Goal: Transaction & Acquisition: Purchase product/service

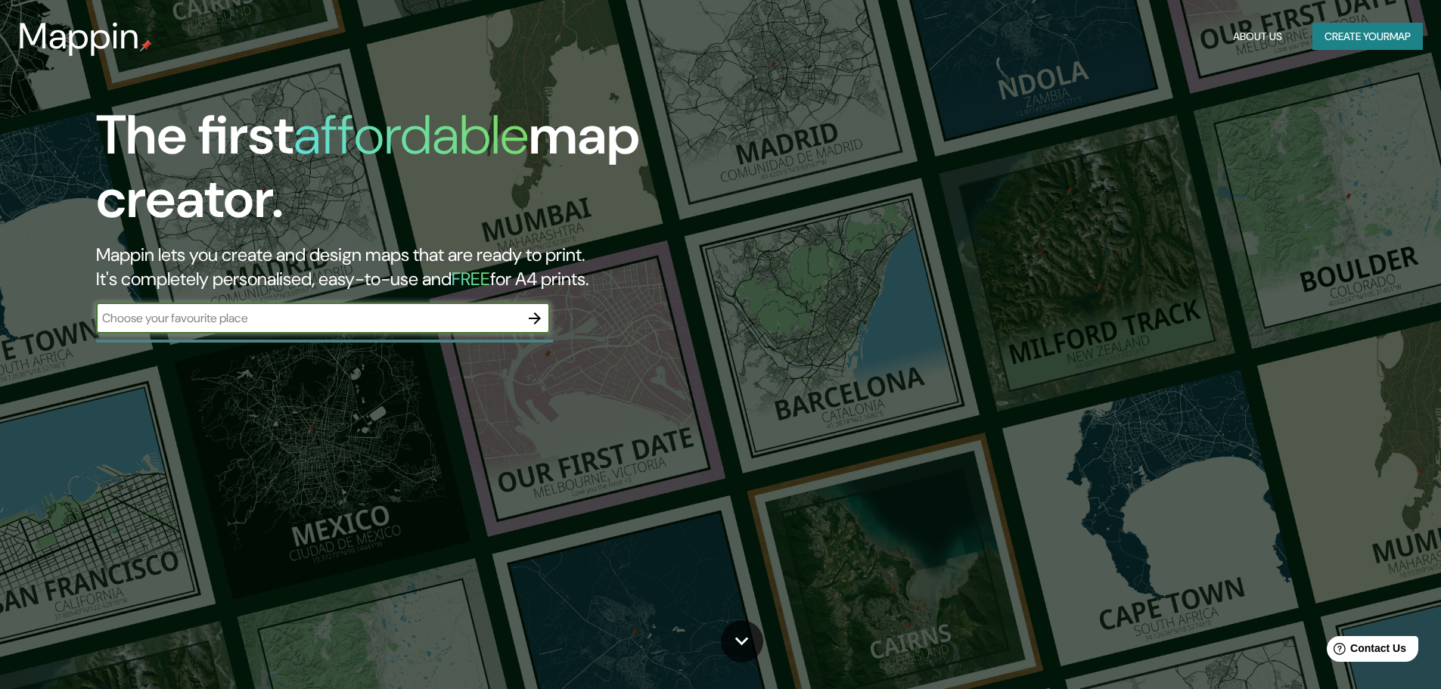
click at [373, 325] on input "text" at bounding box center [308, 317] width 424 height 17
type input "j"
drag, startPoint x: 259, startPoint y: 326, endPoint x: 276, endPoint y: 322, distance: 17.1
click at [260, 326] on input "text" at bounding box center [308, 317] width 424 height 17
type input "jadavpur"
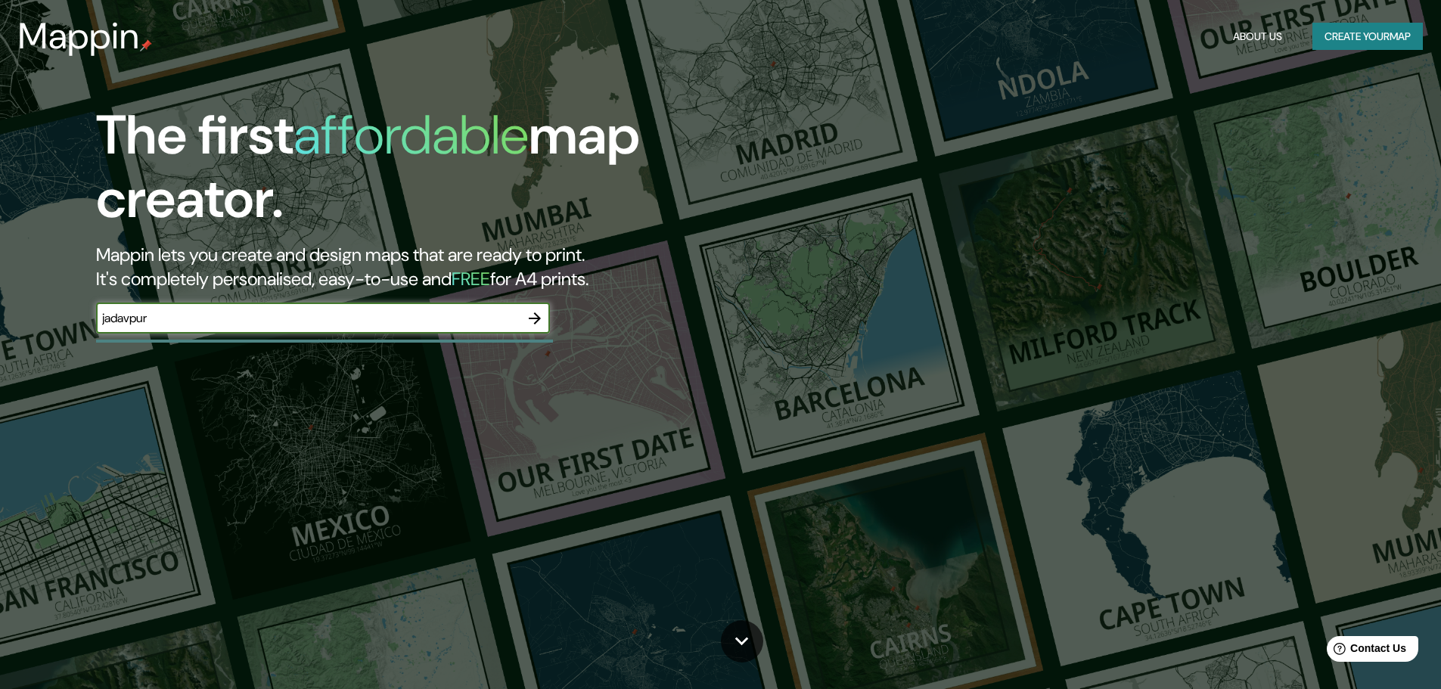
click at [536, 329] on button "button" at bounding box center [535, 318] width 30 height 30
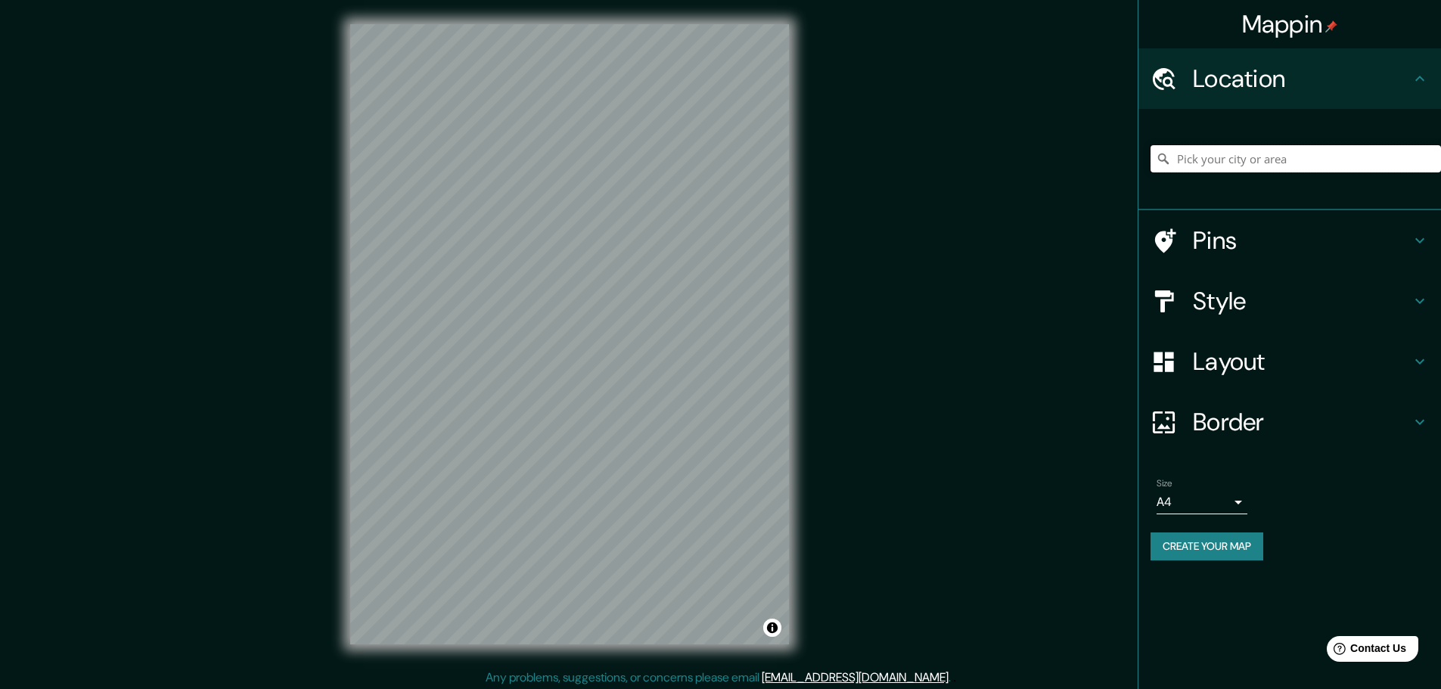
click at [1247, 148] on input "Pick your city or area" at bounding box center [1296, 158] width 291 height 27
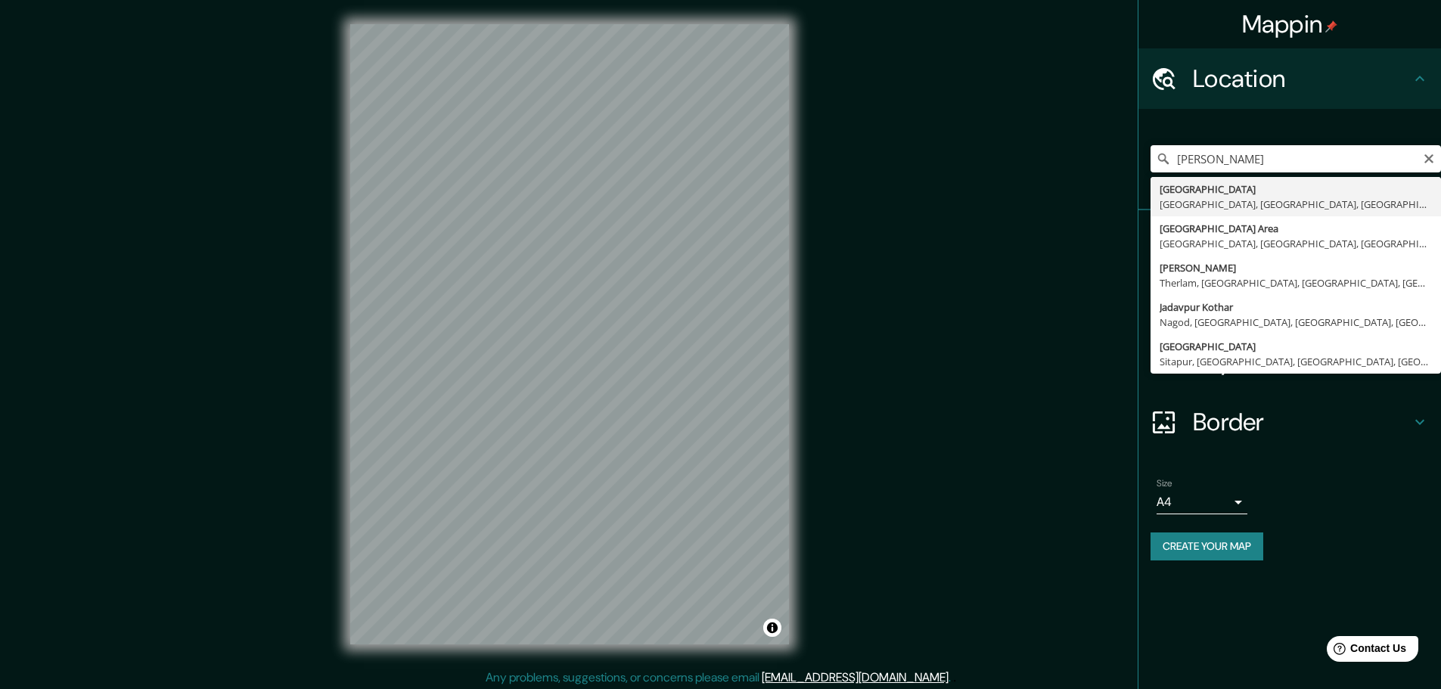
type input "[GEOGRAPHIC_DATA], [GEOGRAPHIC_DATA], [GEOGRAPHIC_DATA], [GEOGRAPHIC_DATA], [GE…"
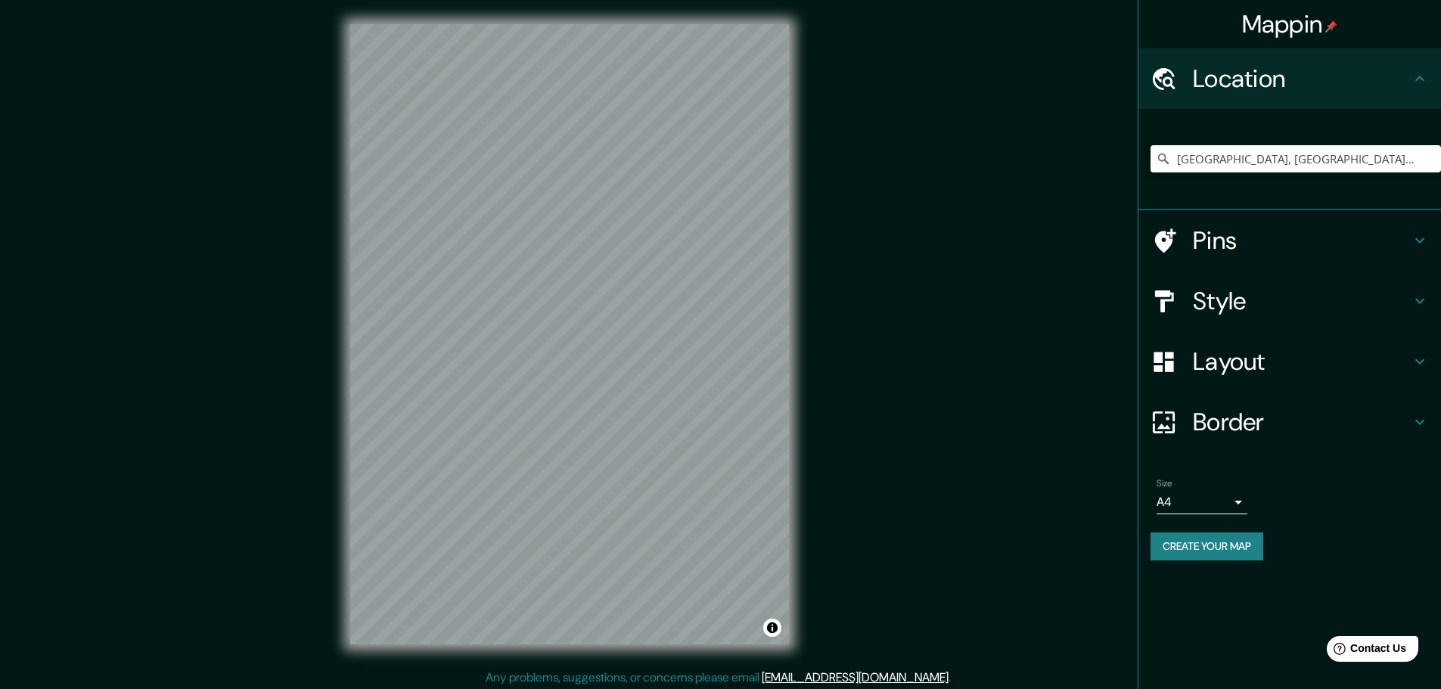
click at [1211, 241] on h4 "Pins" at bounding box center [1302, 240] width 218 height 30
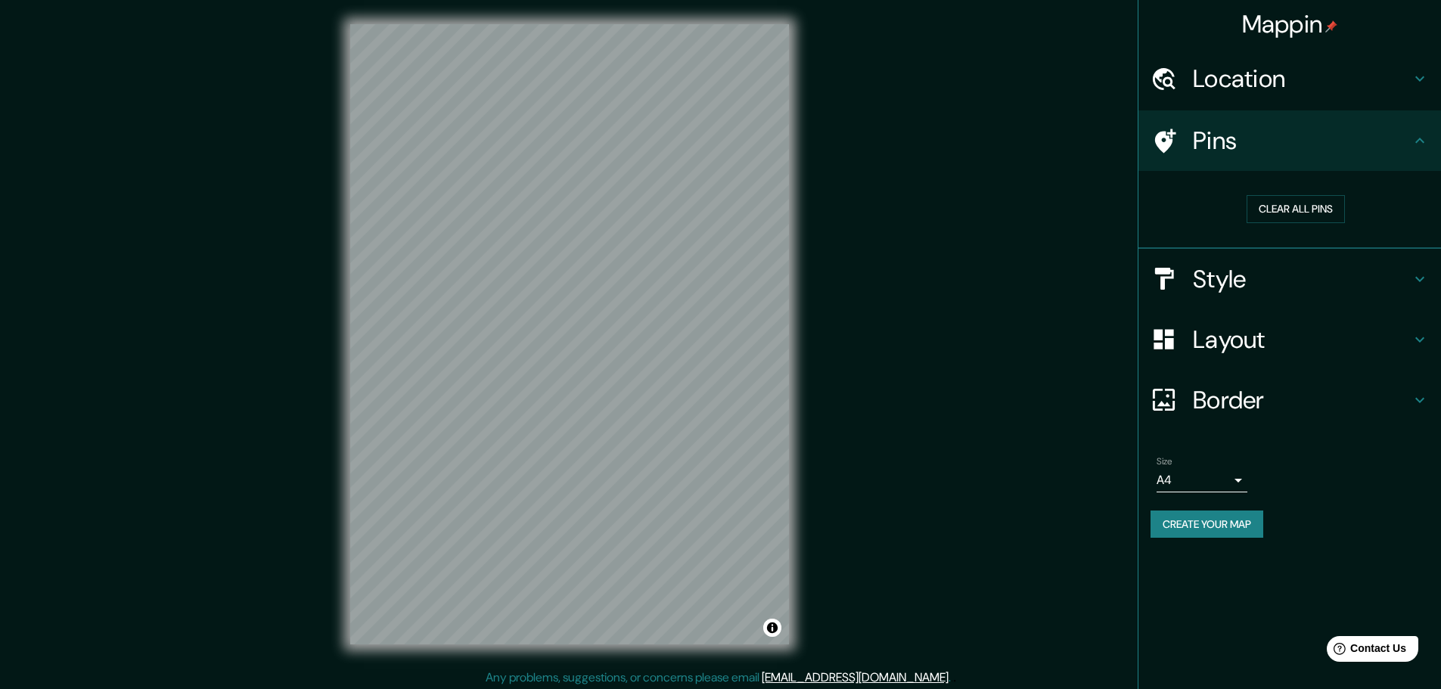
click at [1227, 142] on h4 "Pins" at bounding box center [1302, 141] width 218 height 30
click at [1309, 207] on button "Clear all pins" at bounding box center [1296, 209] width 98 height 28
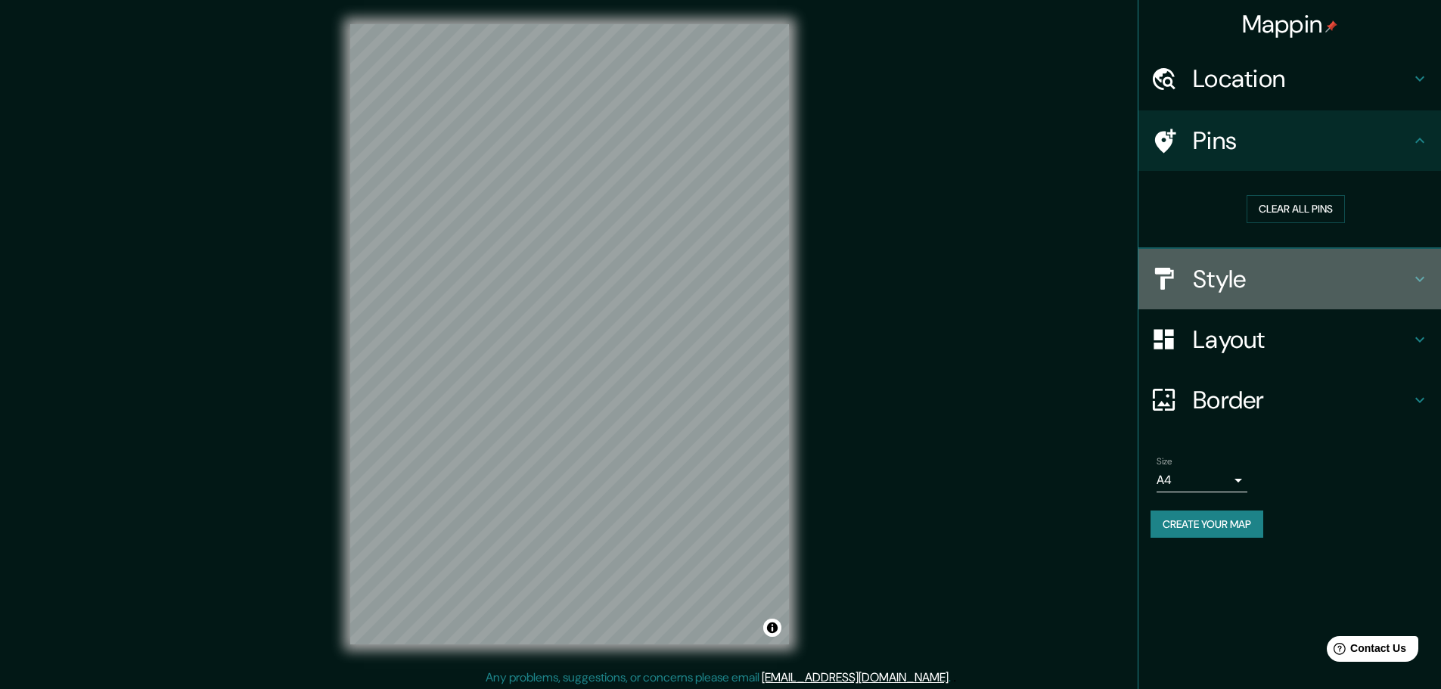
click at [1316, 283] on h4 "Style" at bounding box center [1302, 279] width 218 height 30
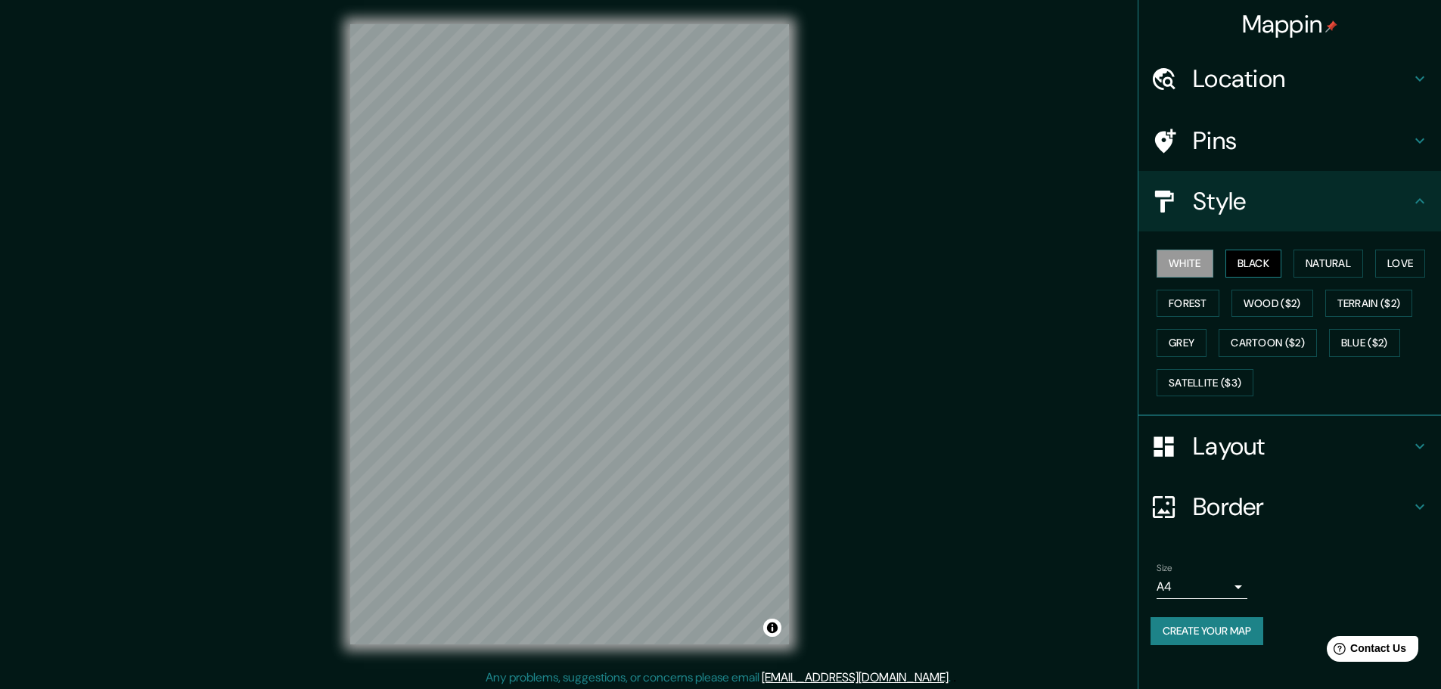
click at [1262, 261] on button "Black" at bounding box center [1254, 264] width 57 height 28
click at [1182, 263] on button "White" at bounding box center [1185, 264] width 57 height 28
click at [1348, 263] on button "Natural" at bounding box center [1329, 264] width 70 height 28
click at [1183, 250] on button "White" at bounding box center [1185, 264] width 57 height 28
click at [1416, 255] on button "Love" at bounding box center [1400, 264] width 50 height 28
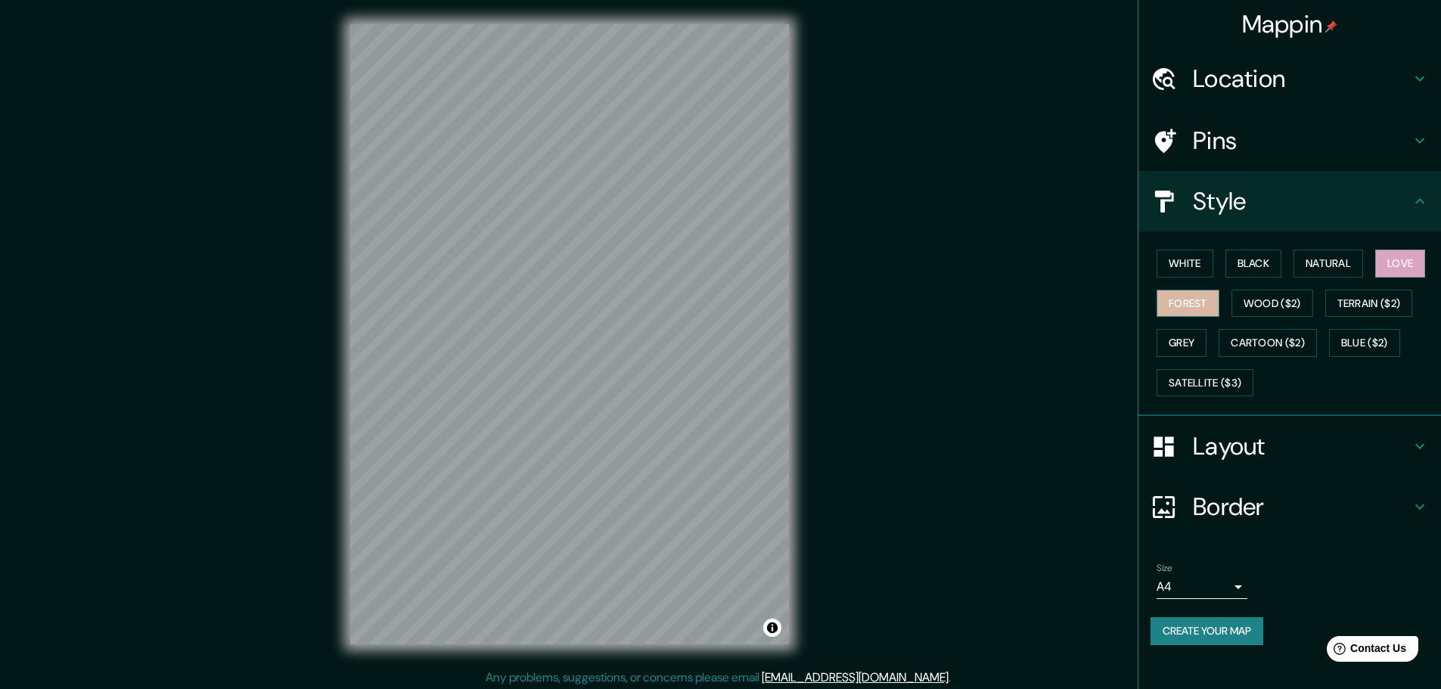
click at [1184, 301] on button "Forest" at bounding box center [1188, 304] width 63 height 28
click at [1279, 301] on button "Wood ($2)" at bounding box center [1273, 304] width 82 height 28
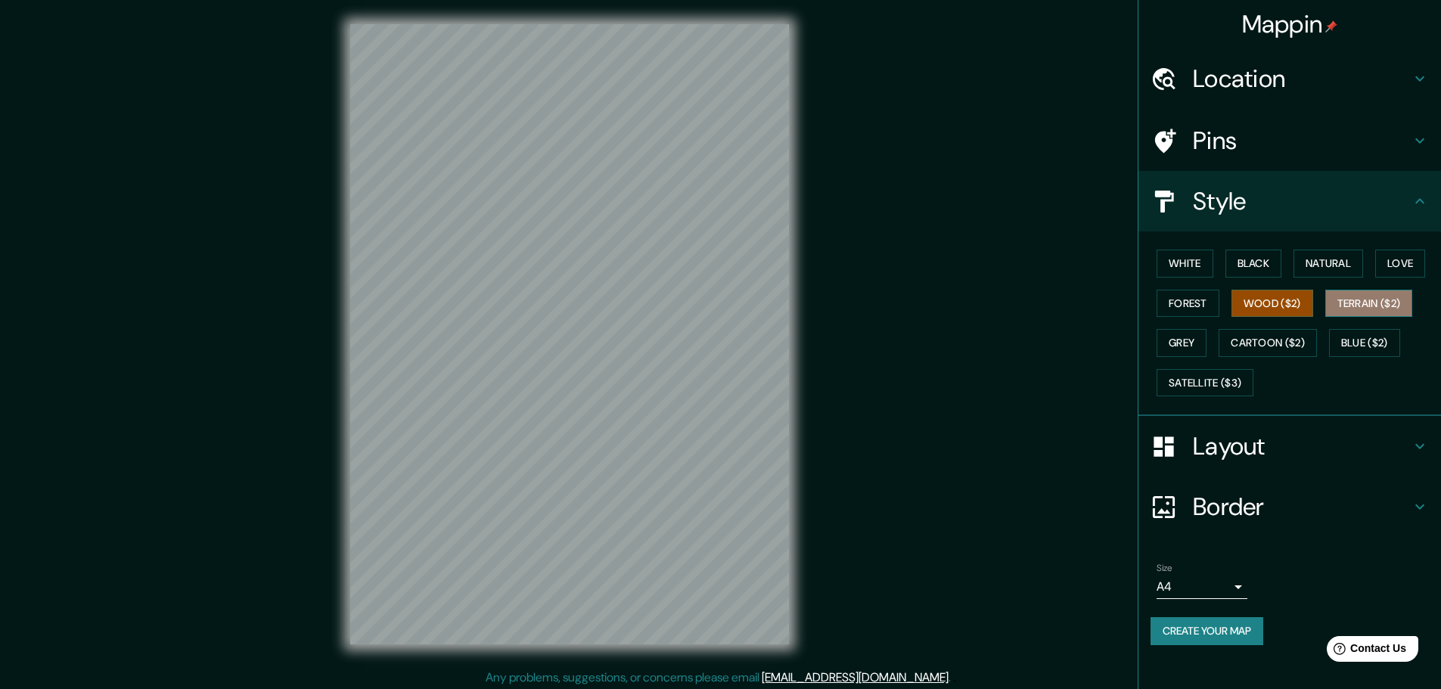
click at [1371, 304] on button "Terrain ($2)" at bounding box center [1369, 304] width 88 height 28
click at [1212, 275] on button "White" at bounding box center [1185, 264] width 57 height 28
click at [1272, 434] on h4 "Layout" at bounding box center [1302, 446] width 218 height 30
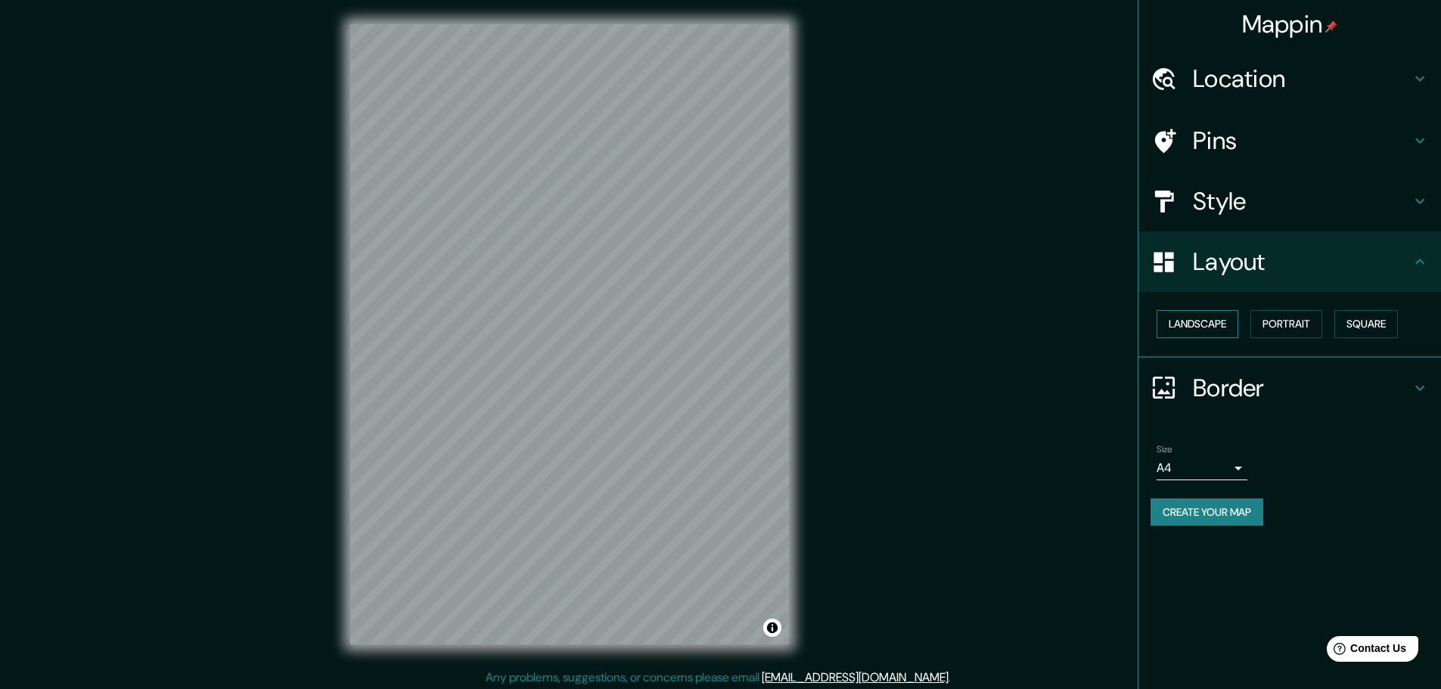
click at [1220, 320] on button "Landscape" at bounding box center [1198, 324] width 82 height 28
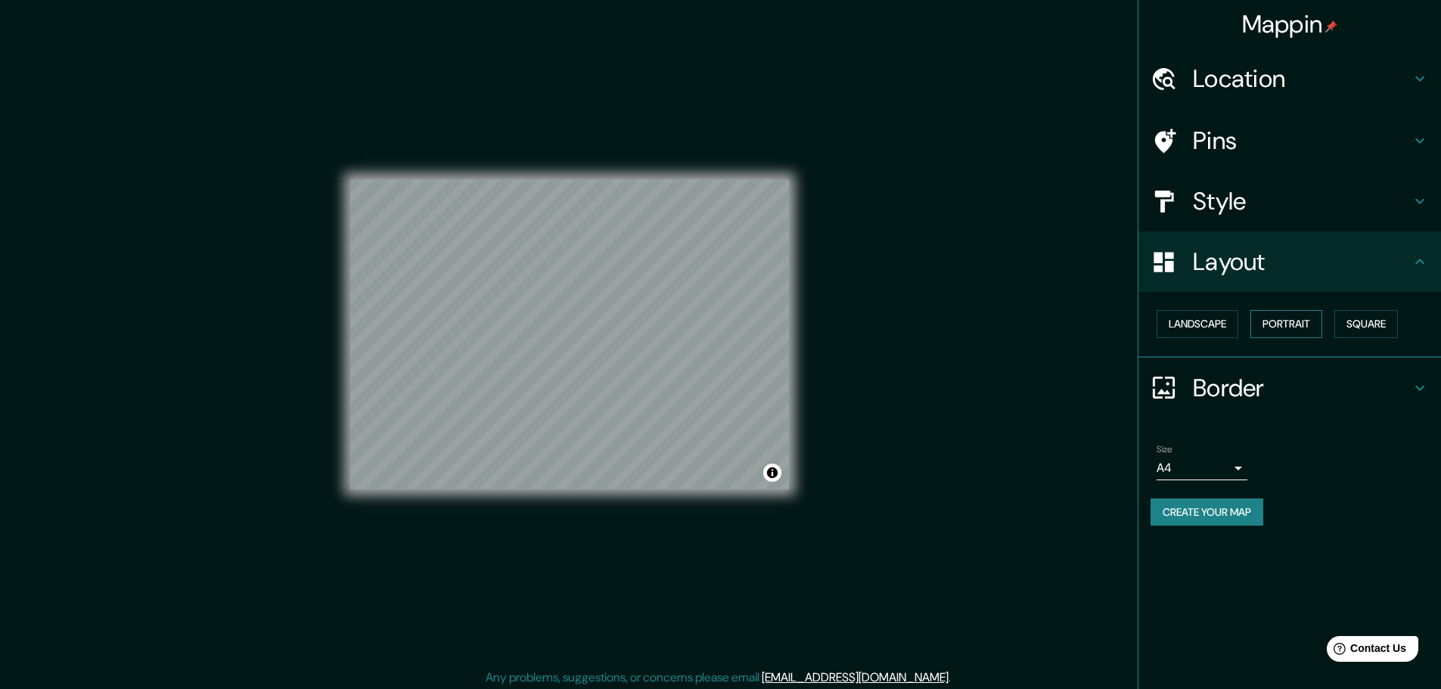
click at [1281, 317] on button "Portrait" at bounding box center [1287, 324] width 72 height 28
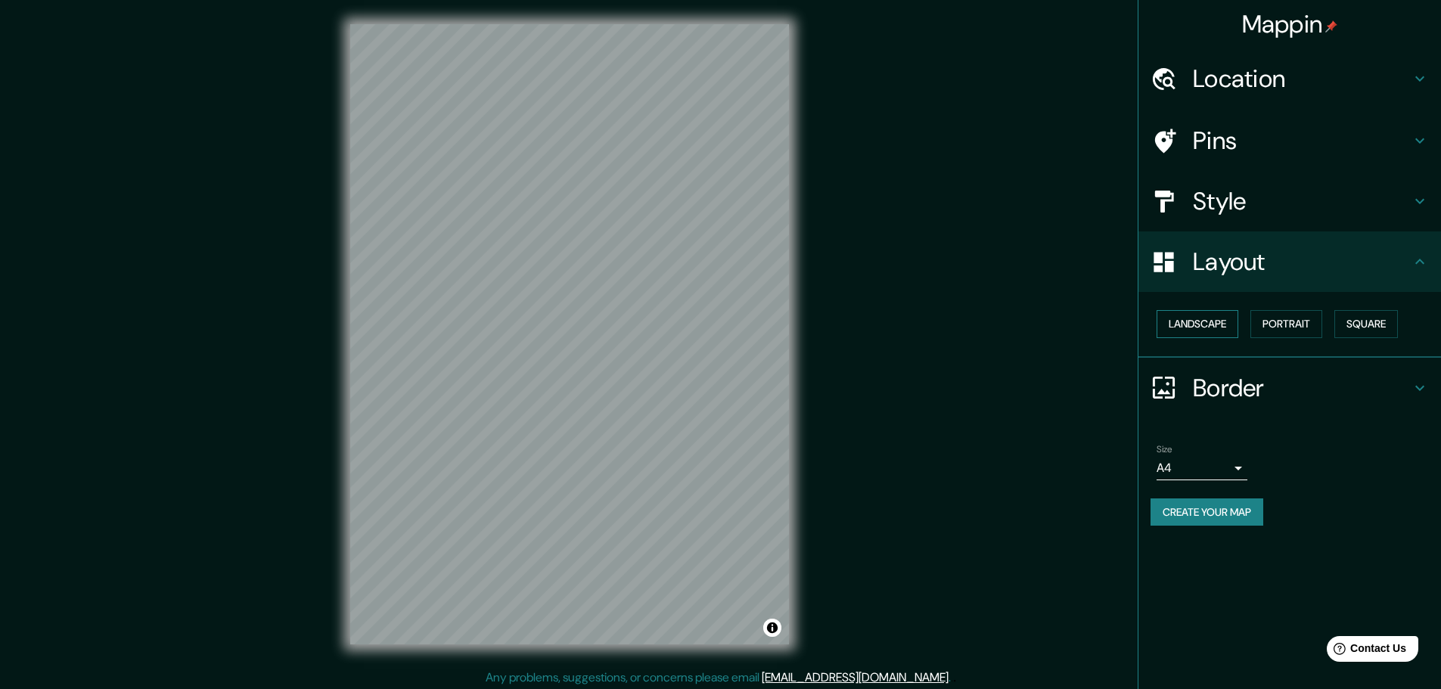
click at [1205, 327] on button "Landscape" at bounding box center [1198, 324] width 82 height 28
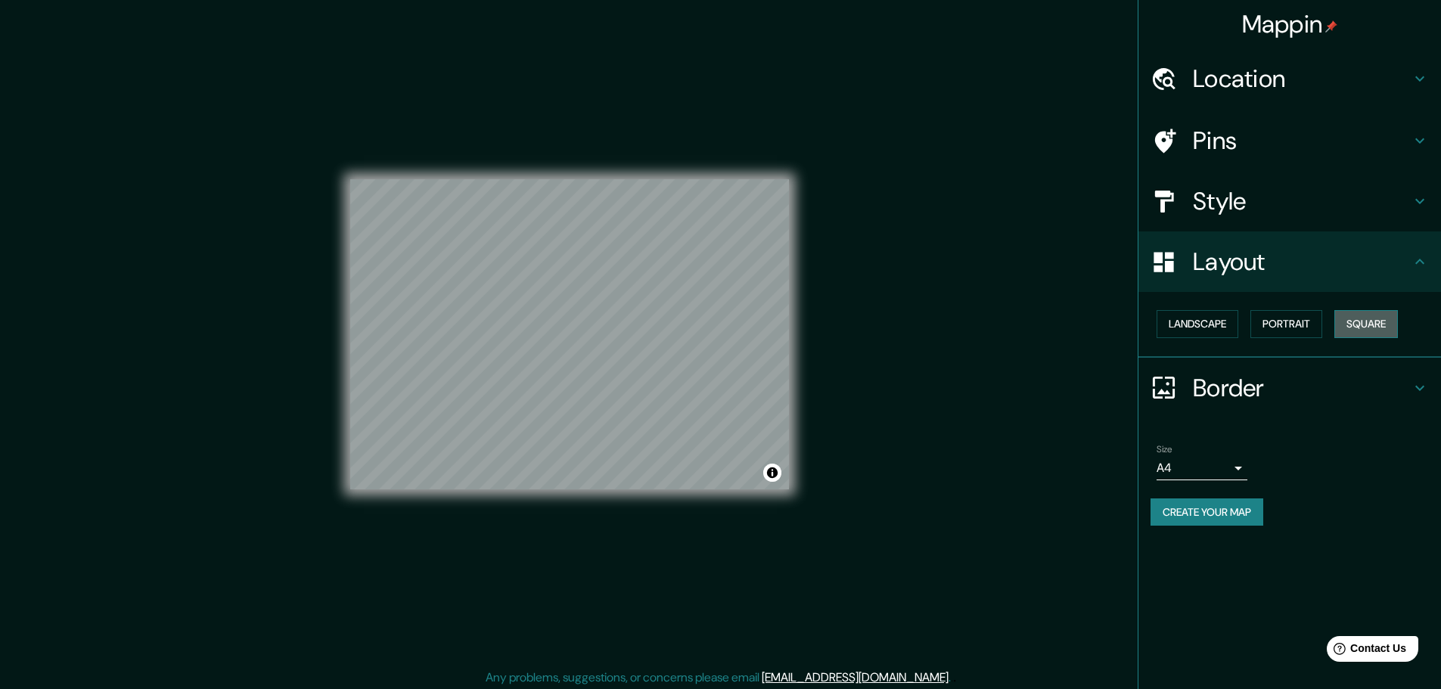
click at [1384, 322] on button "Square" at bounding box center [1367, 324] width 64 height 28
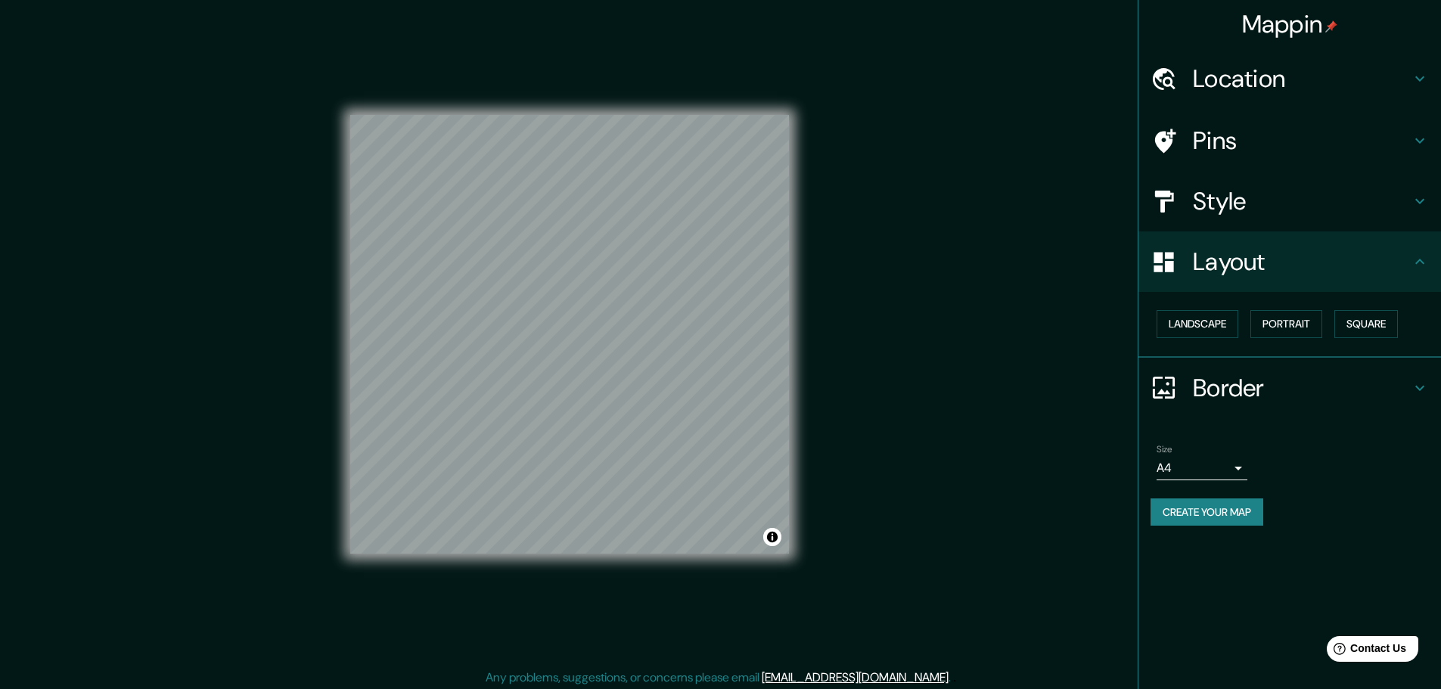
click at [1237, 460] on body "Mappin Location [GEOGRAPHIC_DATA], [GEOGRAPHIC_DATA], [GEOGRAPHIC_DATA], [GEOGR…" at bounding box center [720, 344] width 1441 height 689
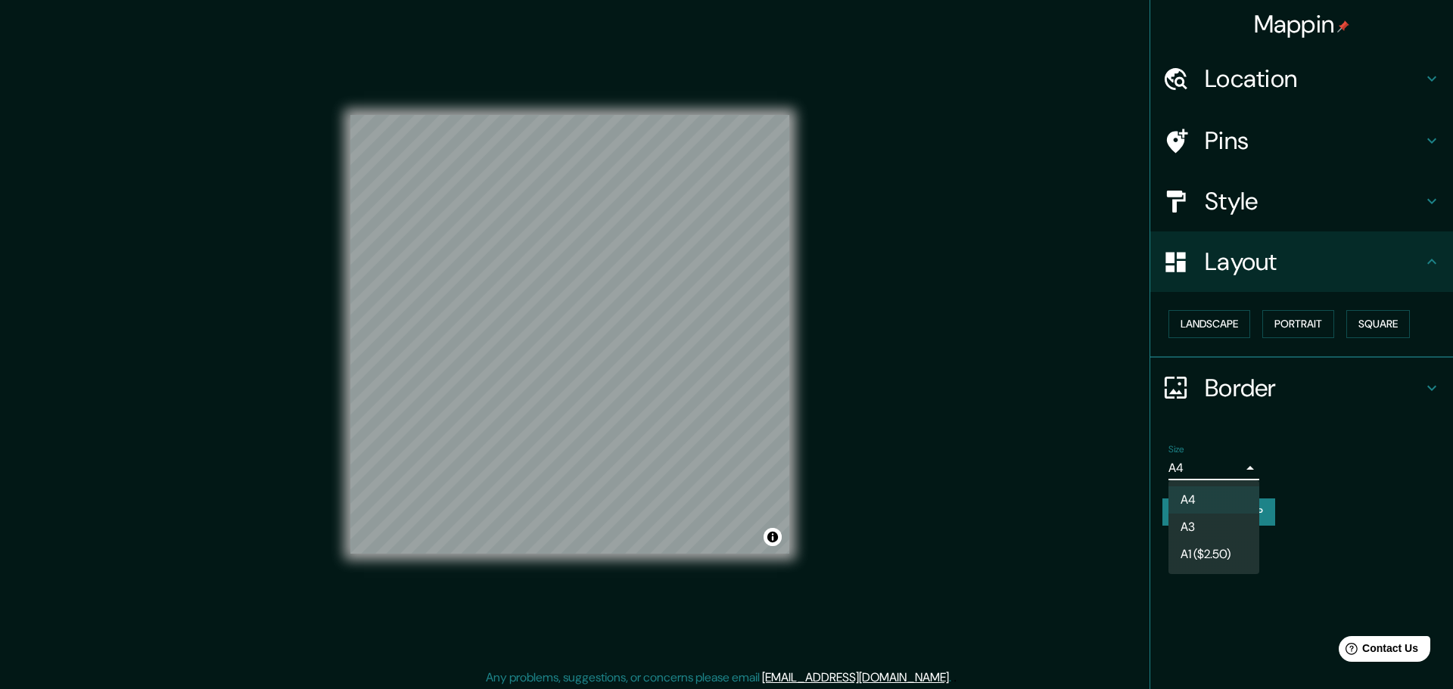
click at [1331, 468] on div at bounding box center [726, 344] width 1453 height 689
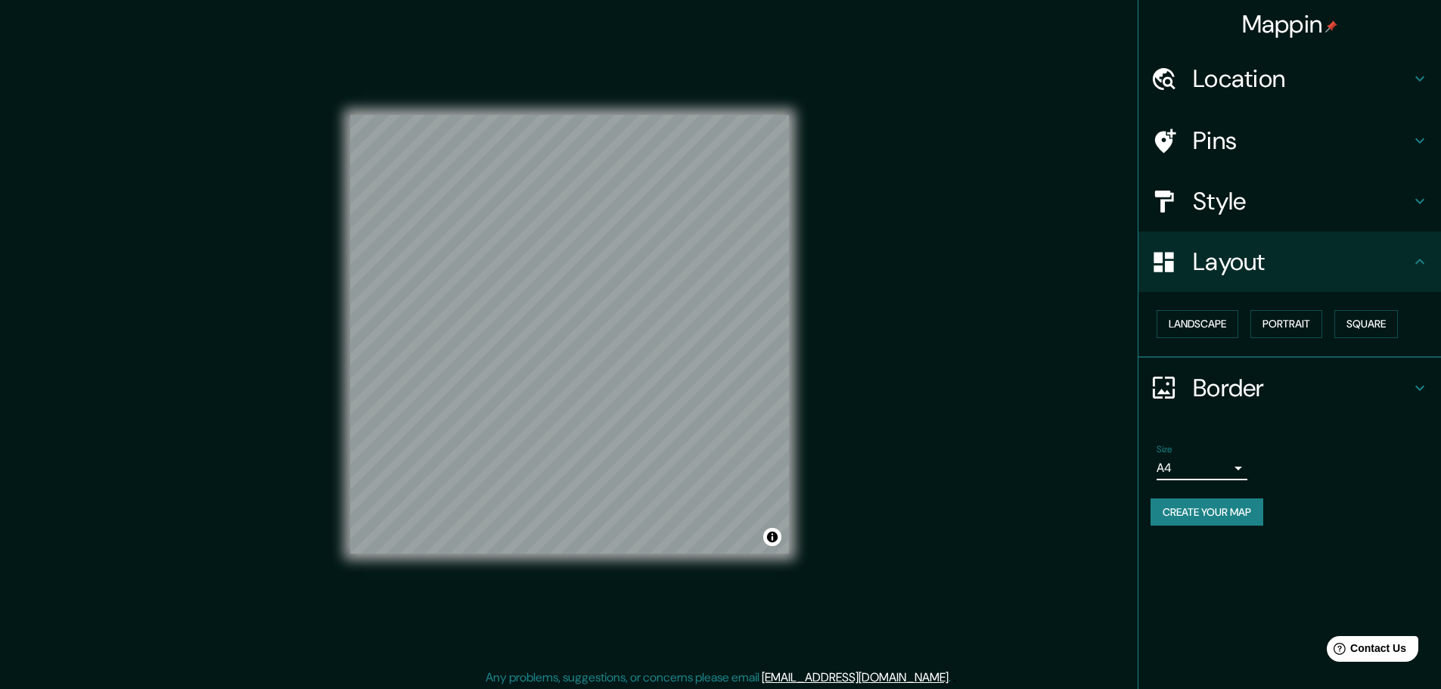
click at [1341, 392] on h4 "Border" at bounding box center [1302, 388] width 218 height 30
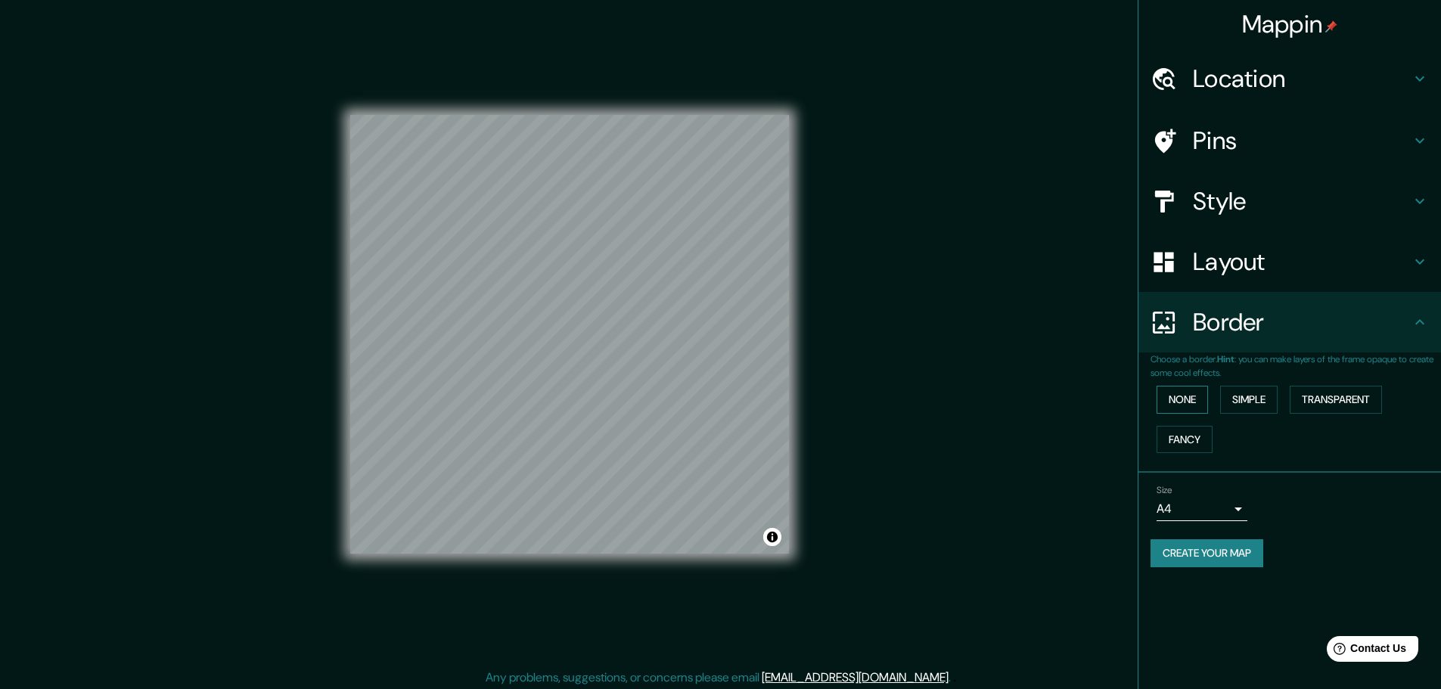
click at [1201, 397] on button "None" at bounding box center [1182, 400] width 51 height 28
click at [1255, 396] on button "Simple" at bounding box center [1248, 400] width 57 height 28
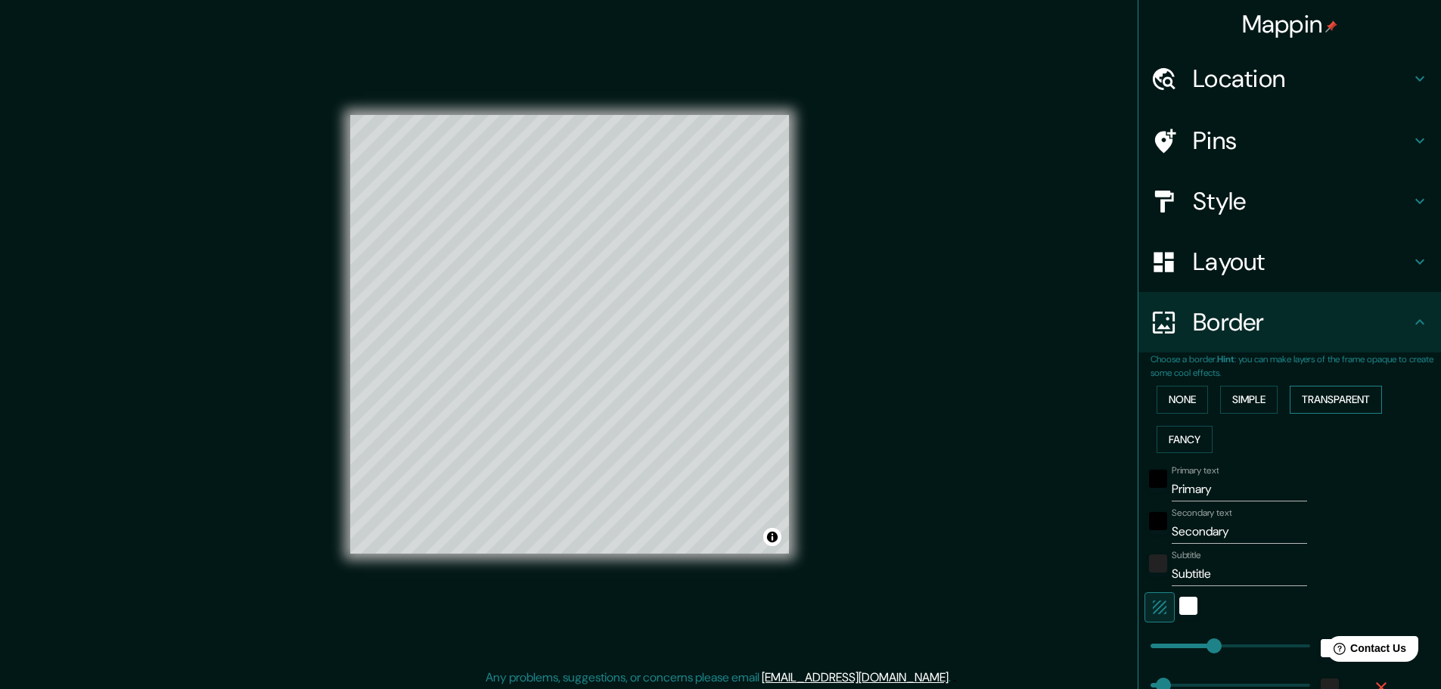
click at [1341, 388] on button "Transparent" at bounding box center [1336, 400] width 92 height 28
click at [1167, 443] on button "Fancy" at bounding box center [1185, 440] width 56 height 28
click at [1252, 408] on button "Simple" at bounding box center [1248, 400] width 57 height 28
click at [1176, 405] on button "None" at bounding box center [1182, 400] width 51 height 28
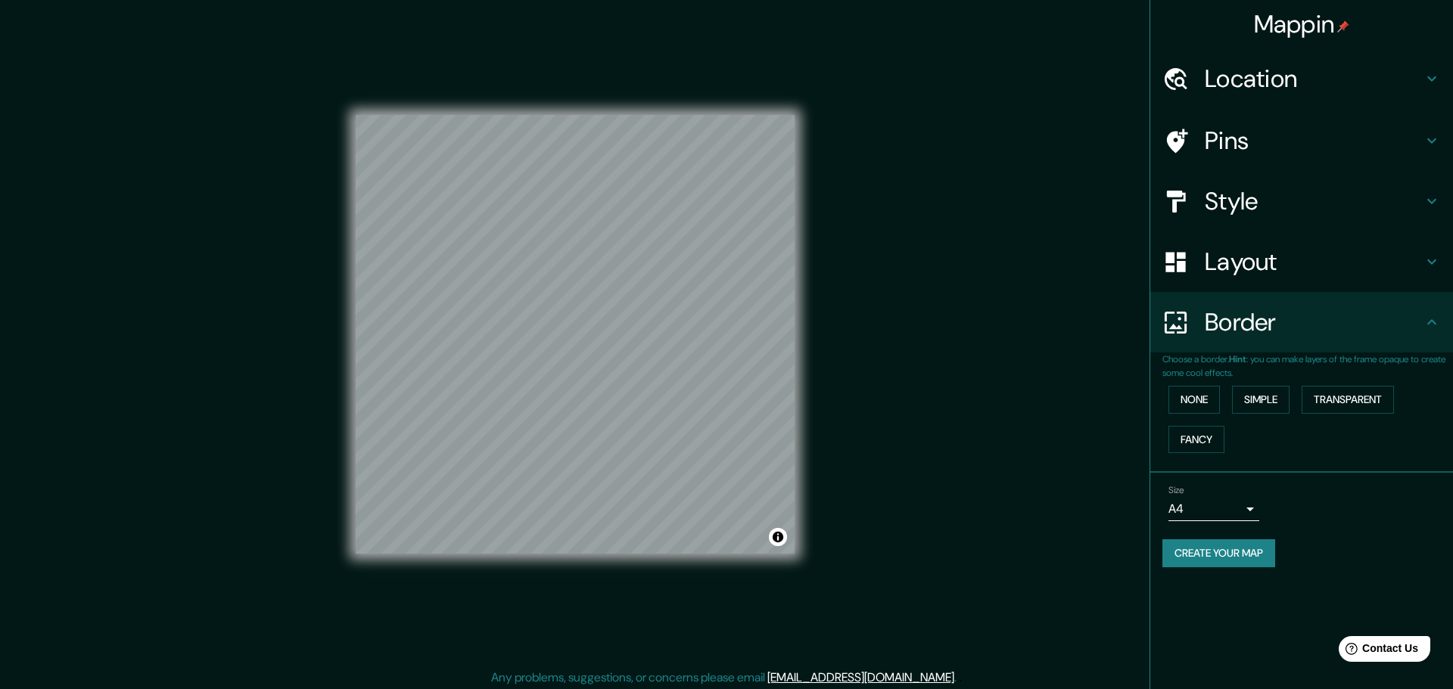
click at [1220, 514] on body "Mappin Location [GEOGRAPHIC_DATA], [GEOGRAPHIC_DATA], [GEOGRAPHIC_DATA], [GEOGR…" at bounding box center [726, 344] width 1453 height 689
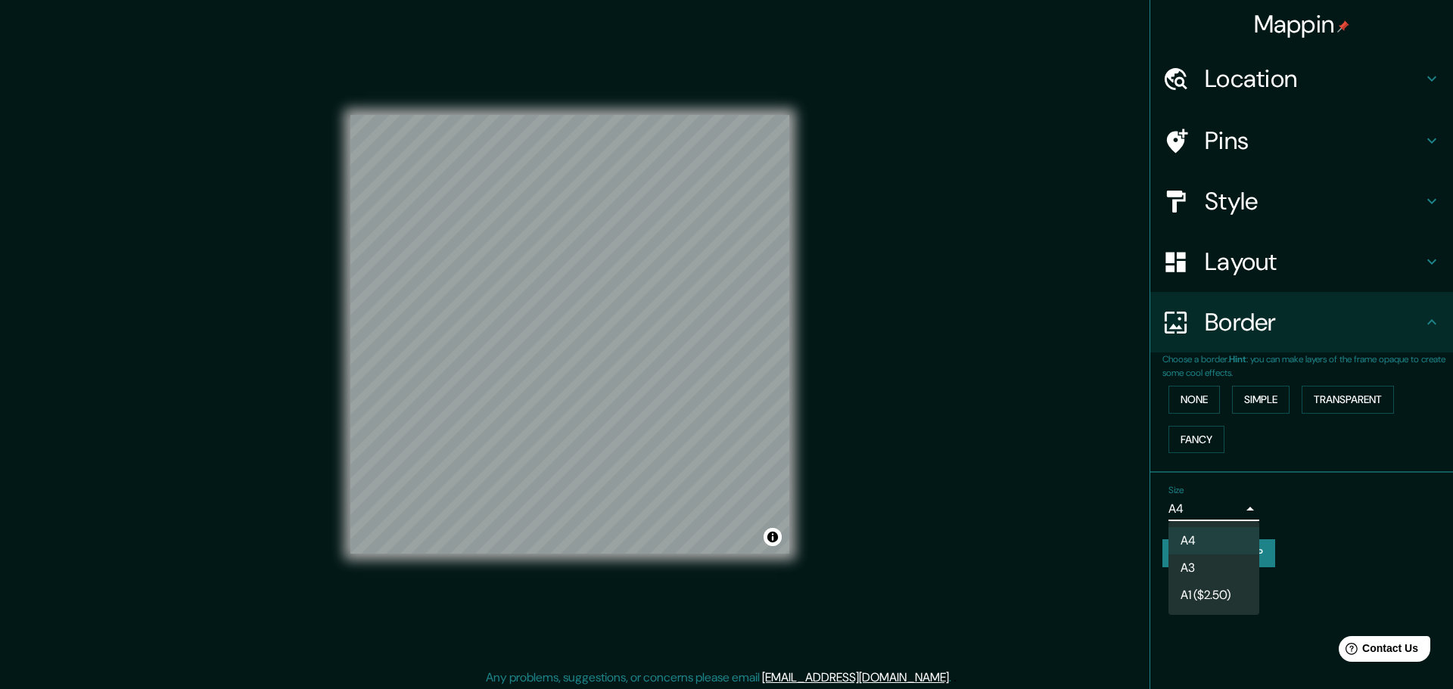
click at [1217, 562] on li "A3" at bounding box center [1213, 568] width 91 height 27
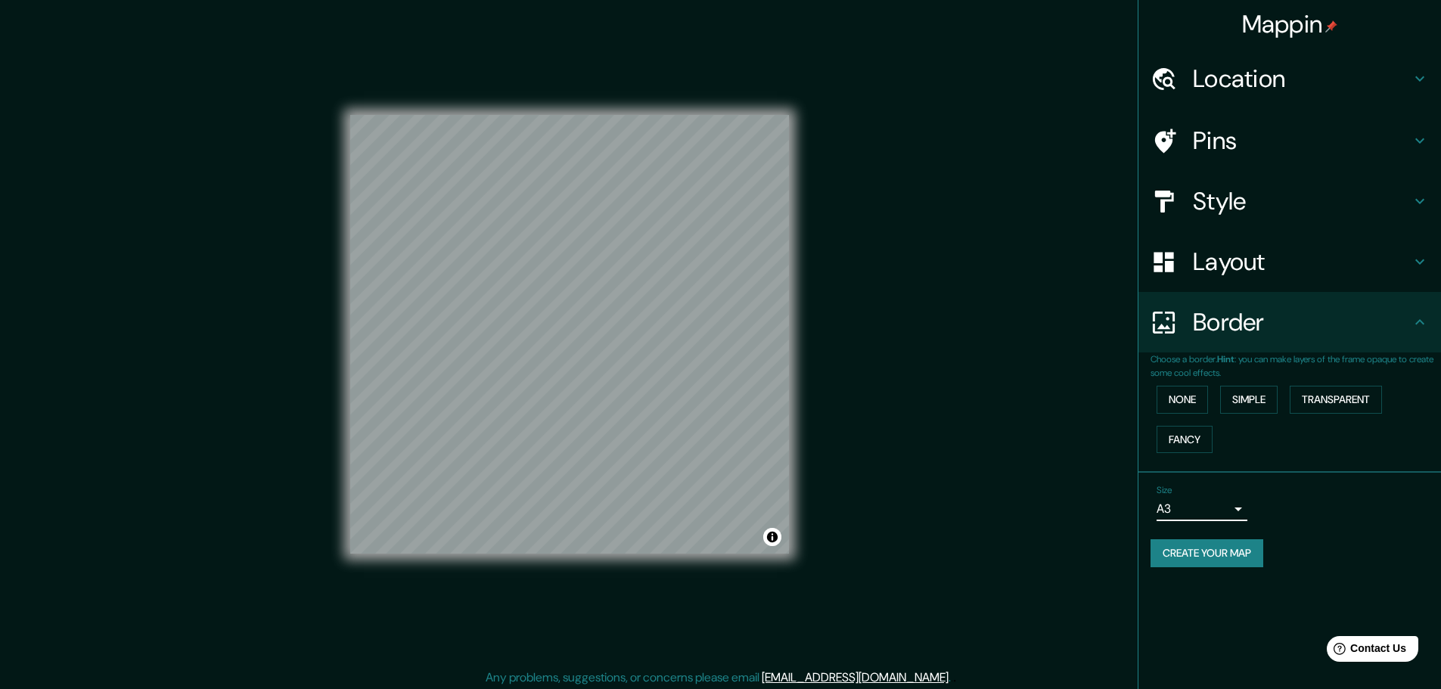
click at [1211, 550] on button "Create your map" at bounding box center [1207, 553] width 113 height 28
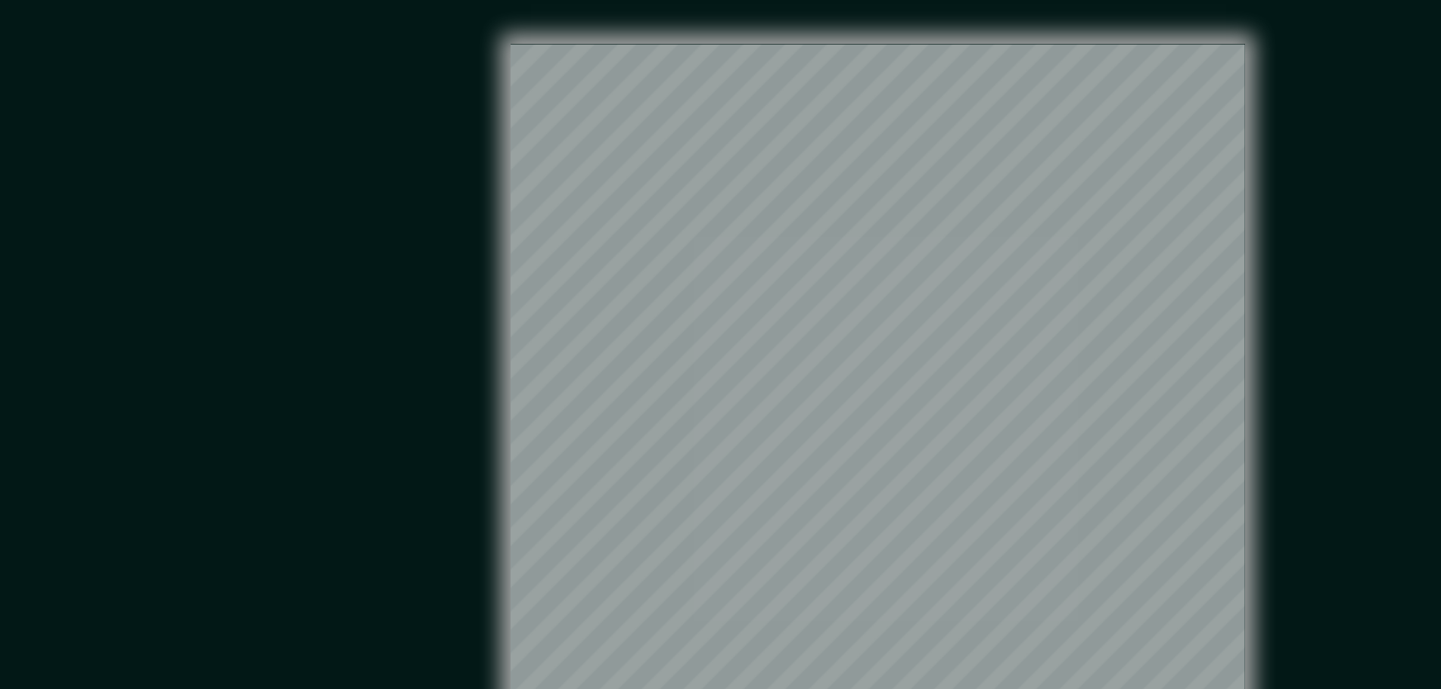
click at [868, 287] on div "Mappin Location [GEOGRAPHIC_DATA], [GEOGRAPHIC_DATA], [GEOGRAPHIC_DATA], [GEOGR…" at bounding box center [720, 346] width 1441 height 693
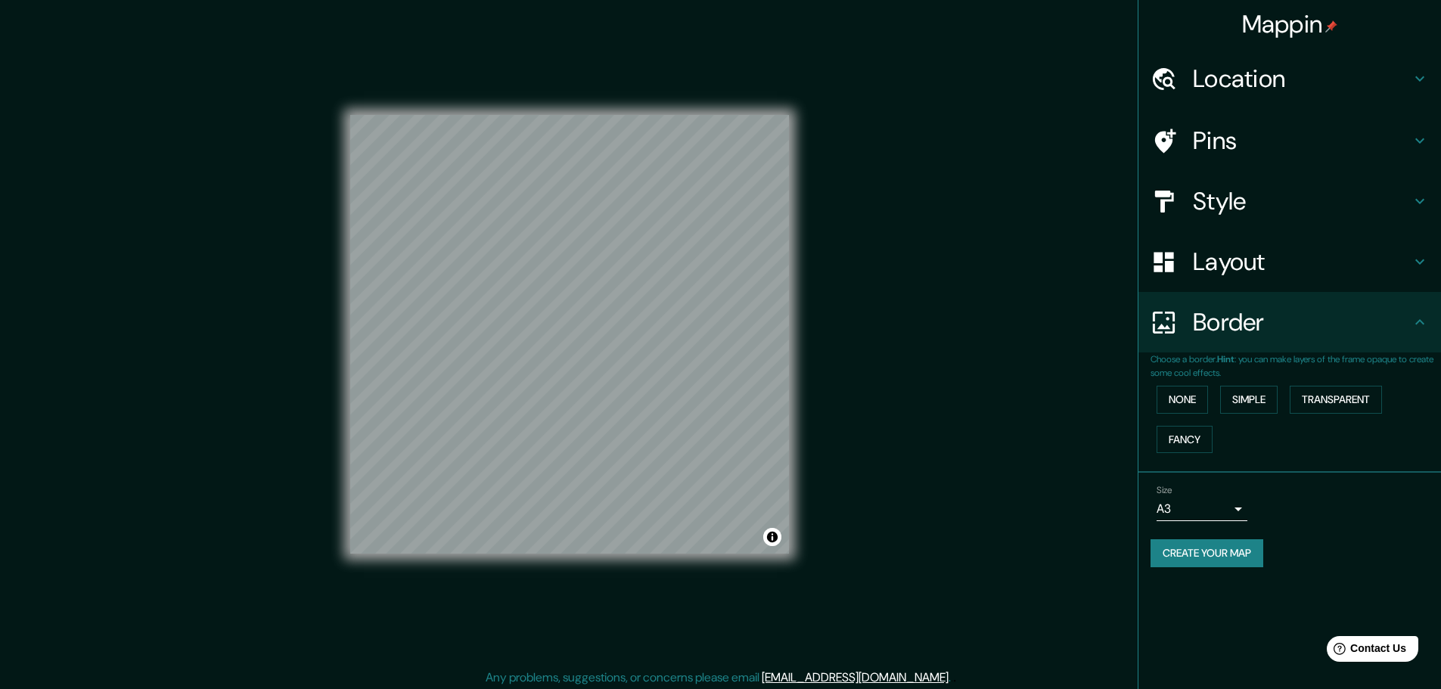
click at [1254, 562] on button "Create your map" at bounding box center [1207, 553] width 113 height 28
click at [1241, 503] on body "Mappin Location [GEOGRAPHIC_DATA], [GEOGRAPHIC_DATA], [GEOGRAPHIC_DATA], [GEOGR…" at bounding box center [720, 344] width 1441 height 689
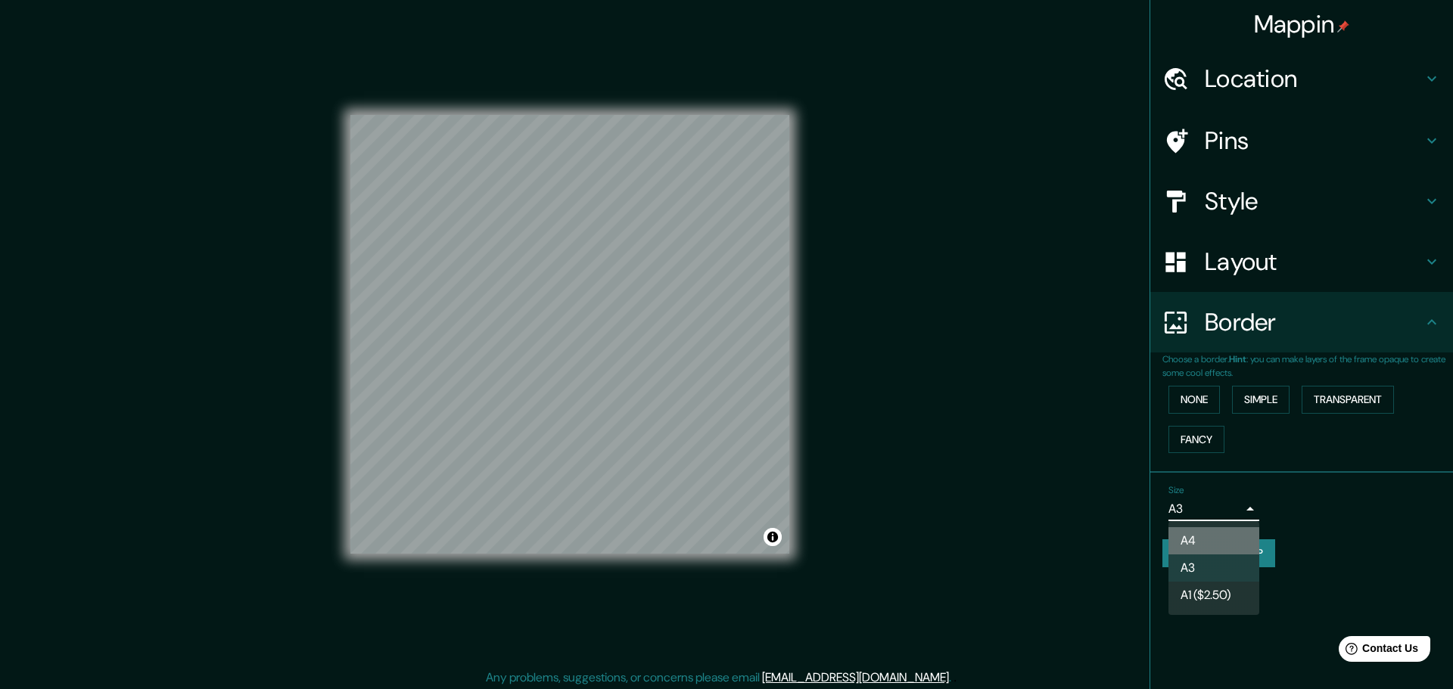
click at [1196, 542] on li "A4" at bounding box center [1213, 540] width 91 height 27
type input "single"
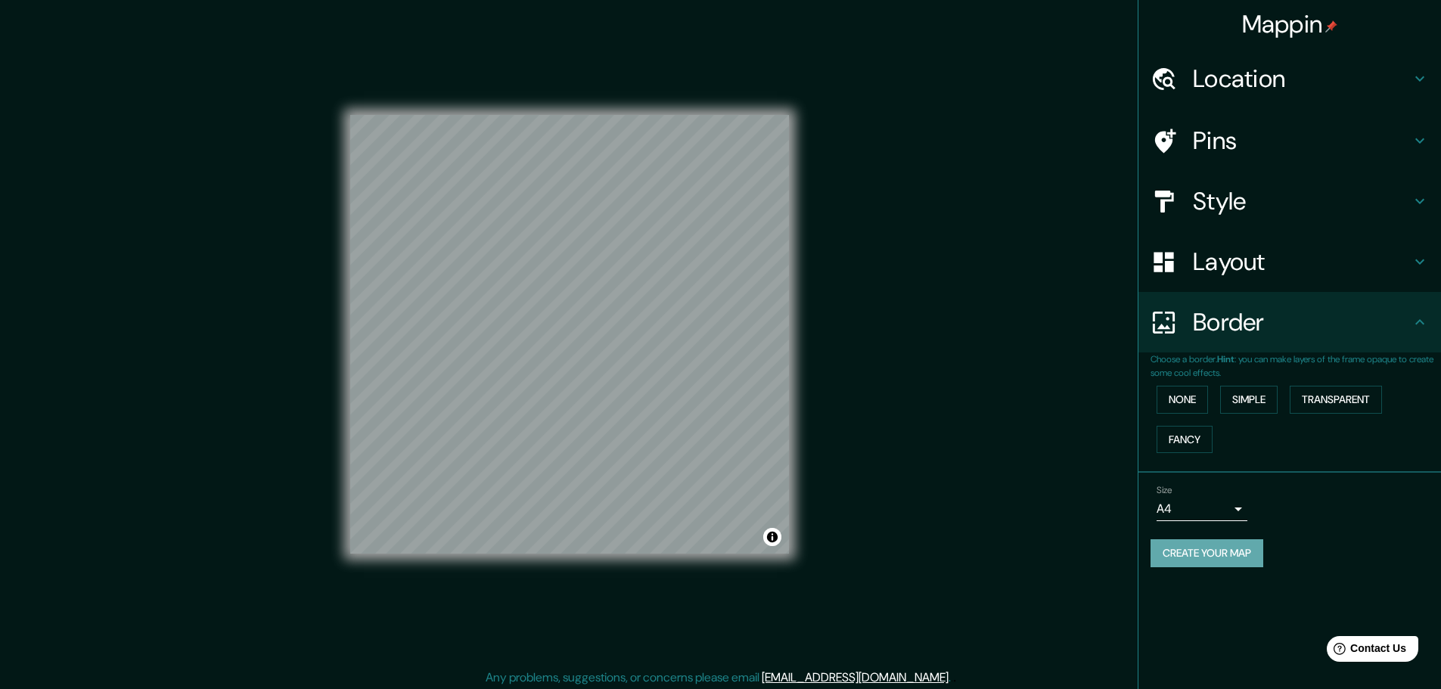
click at [1204, 561] on button "Create your map" at bounding box center [1207, 553] width 113 height 28
